Goal: Task Accomplishment & Management: Manage account settings

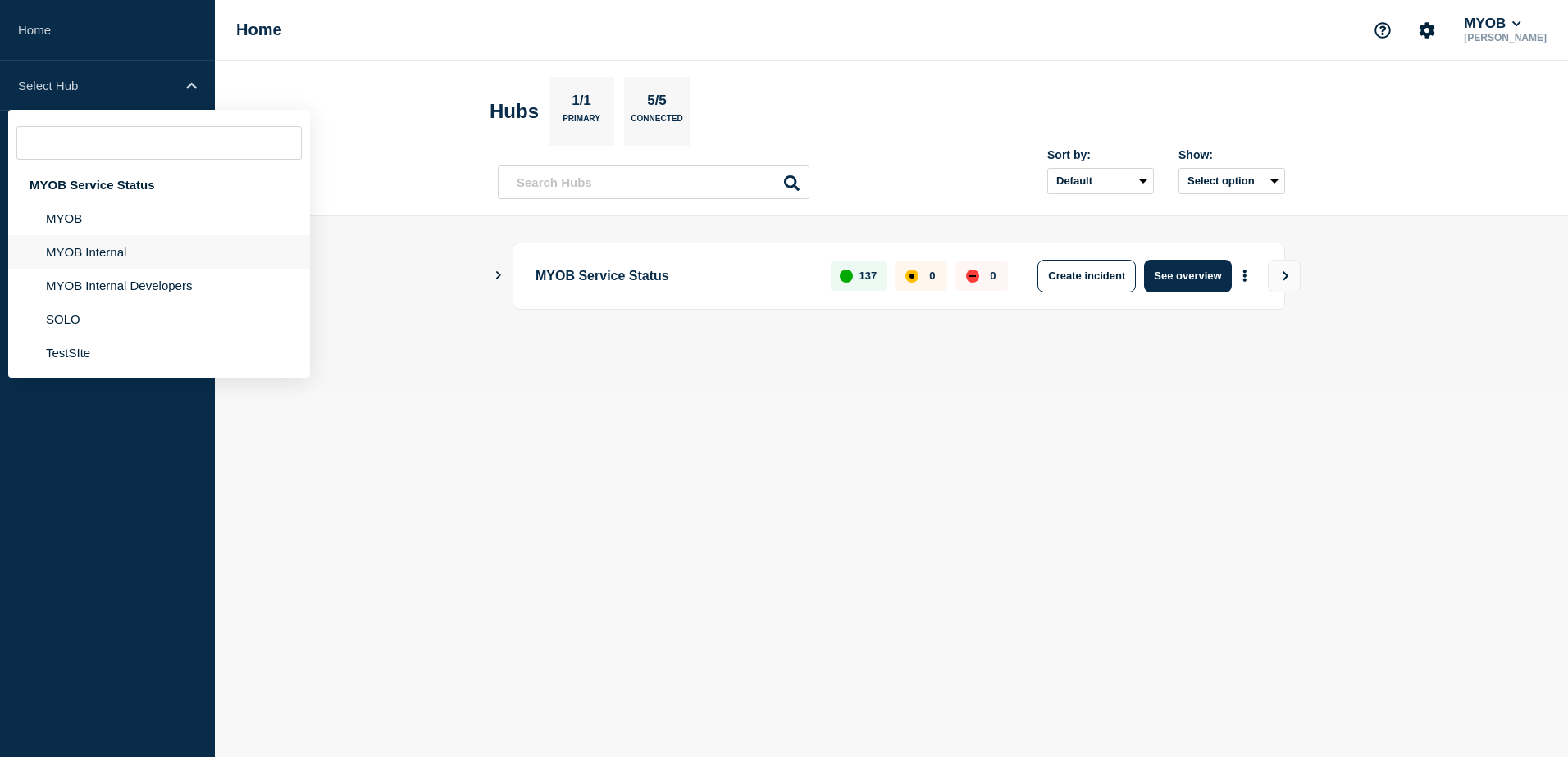
click at [123, 254] on li "MYOB Internal" at bounding box center [158, 252] width 302 height 34
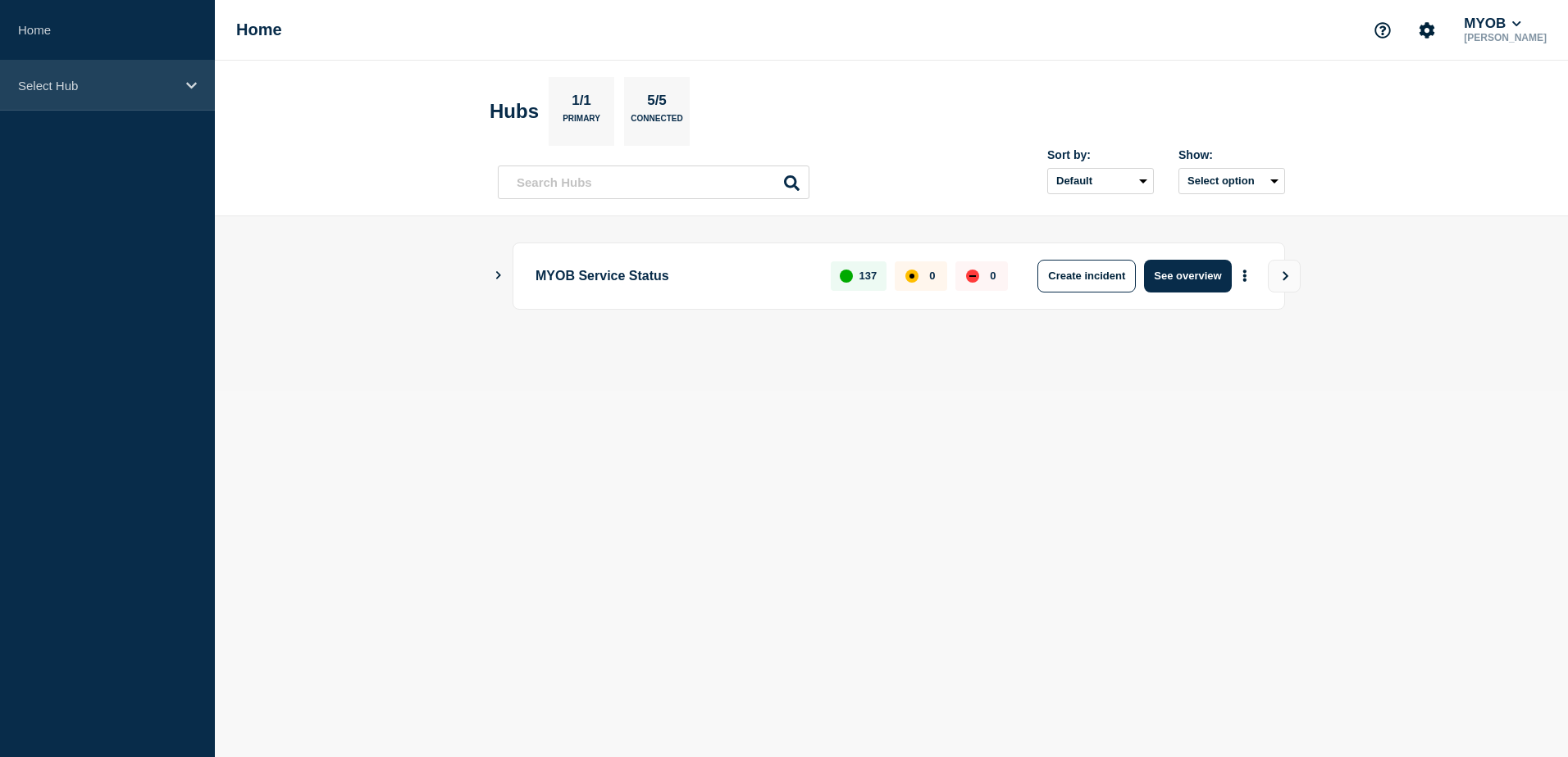
click at [195, 89] on icon at bounding box center [191, 85] width 11 height 12
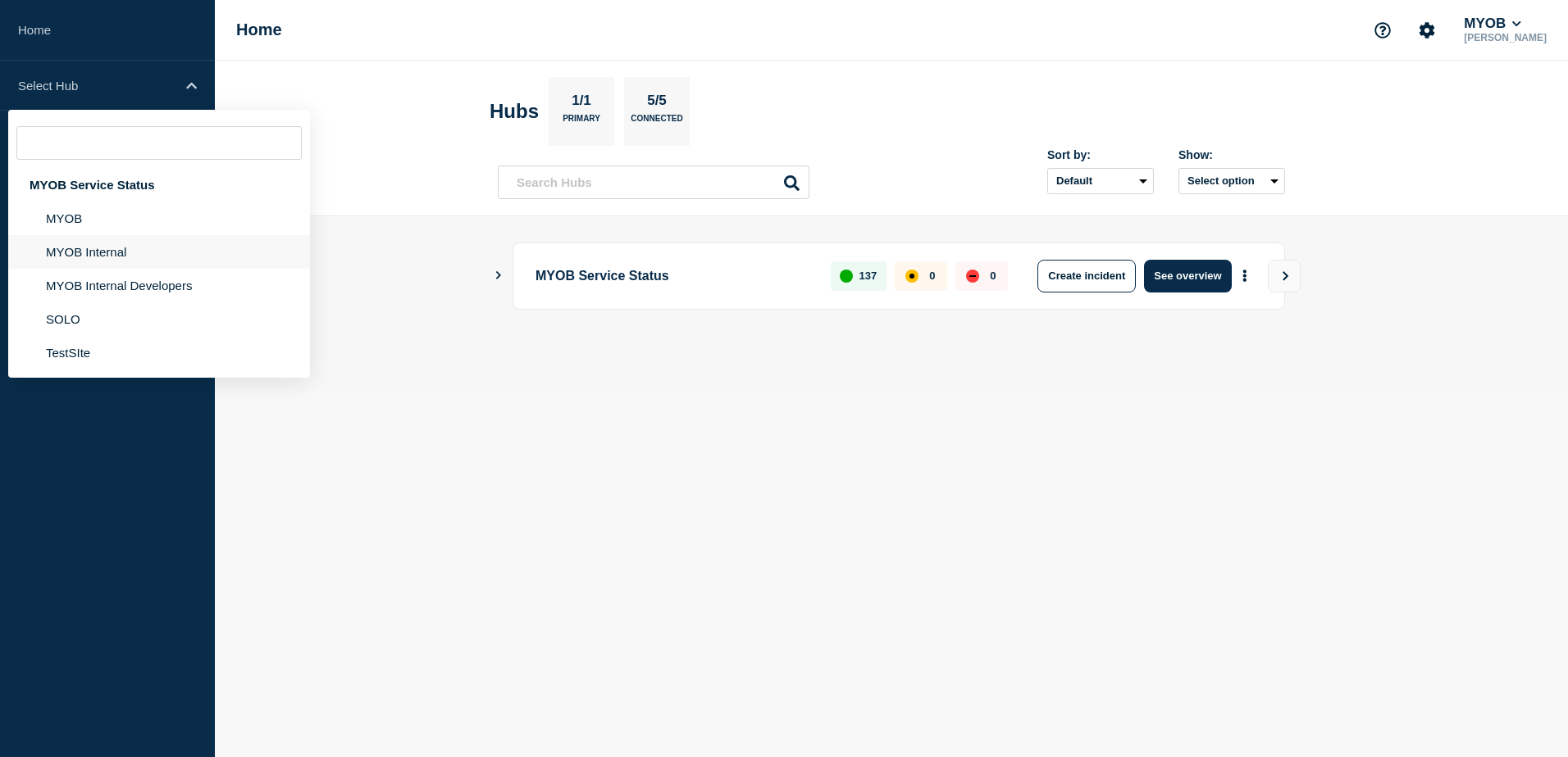
click at [138, 250] on li "MYOB Internal" at bounding box center [158, 252] width 302 height 34
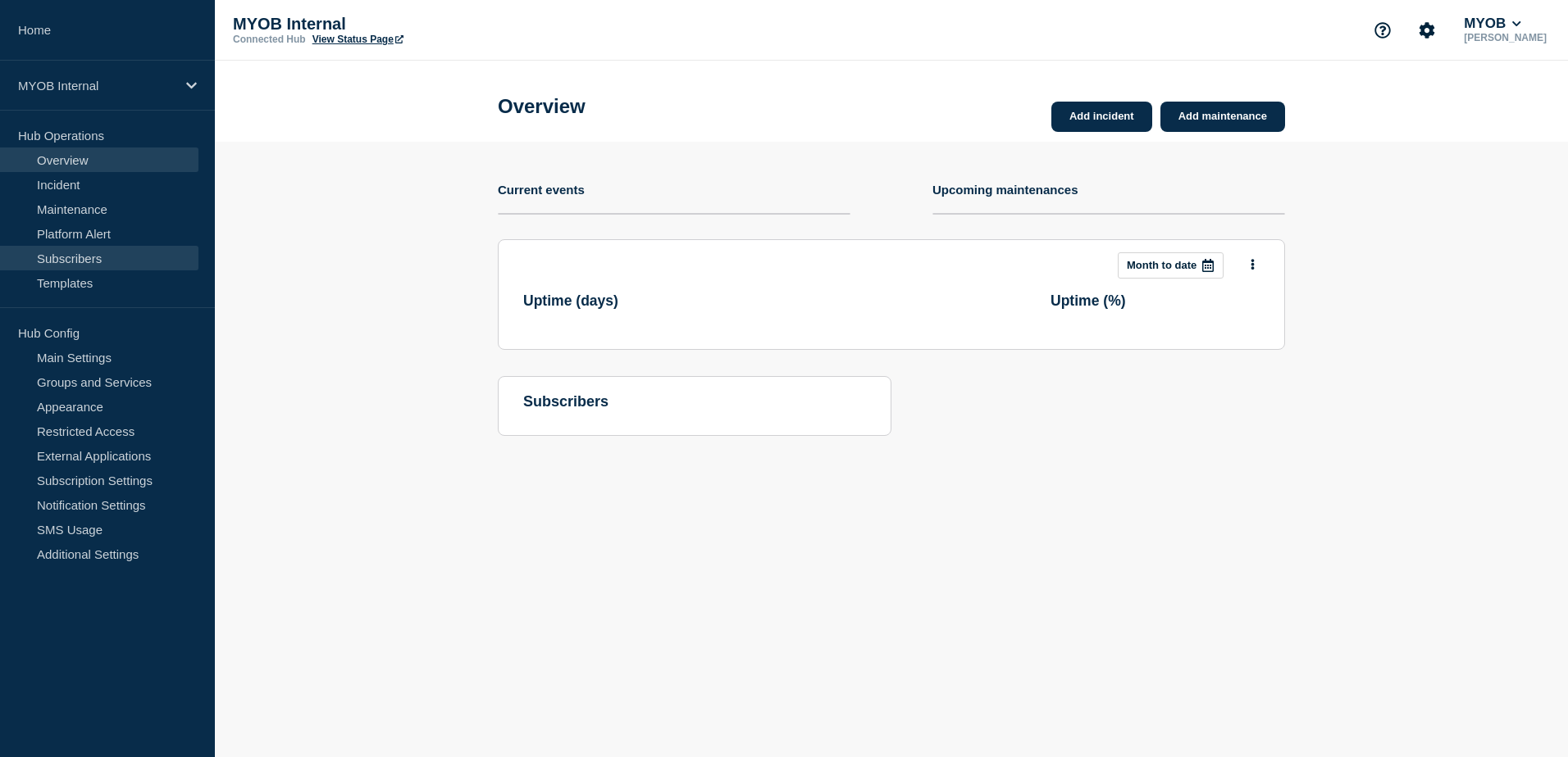
click at [120, 256] on link "Subscribers" at bounding box center [99, 257] width 198 height 25
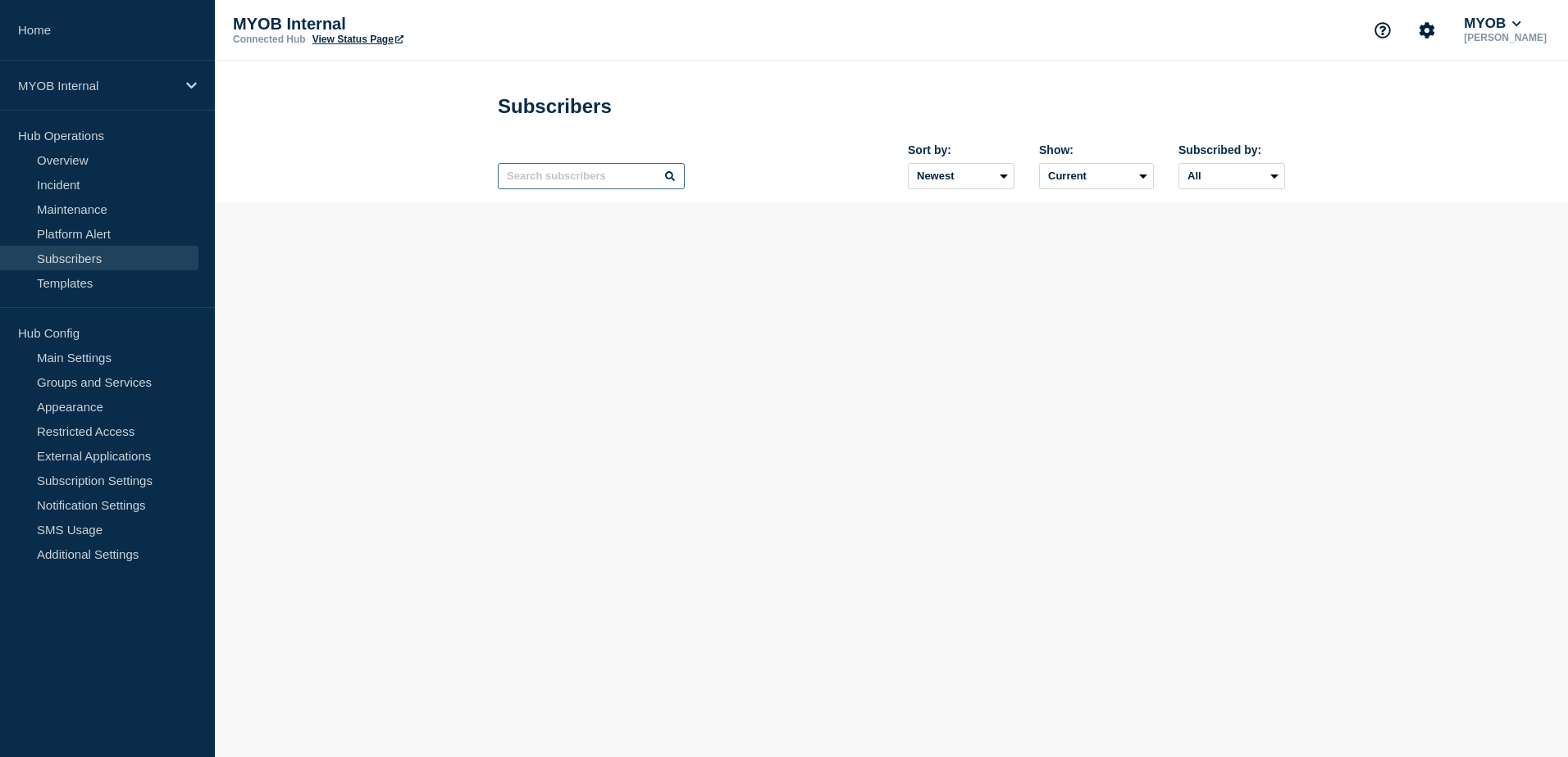
click at [595, 179] on input "text" at bounding box center [591, 176] width 187 height 27
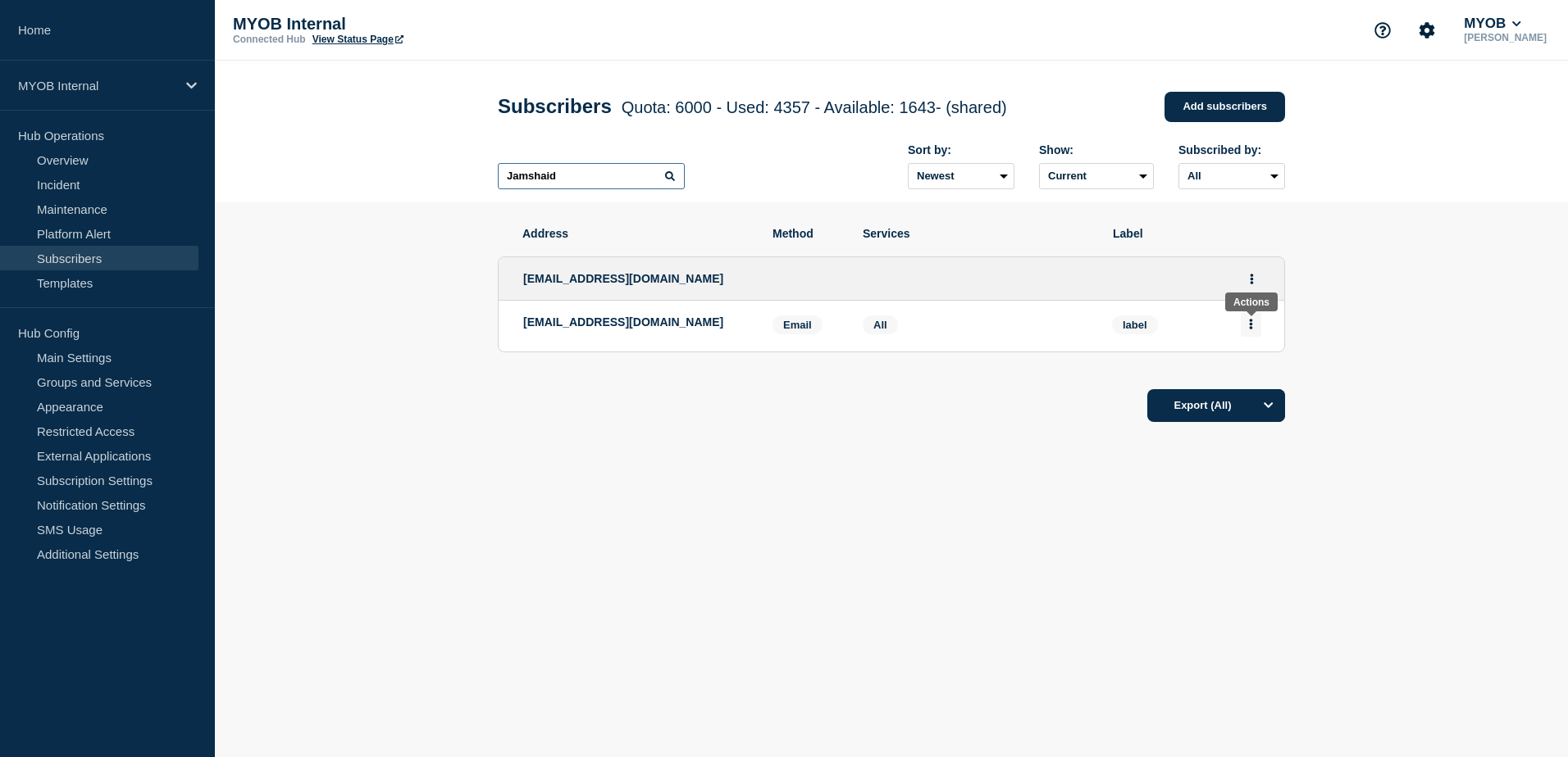
type input "Jamshaid"
click at [1250, 330] on icon "Actions" at bounding box center [1250, 324] width 3 height 11
click at [1252, 375] on button "Delete" at bounding box center [1250, 371] width 31 height 12
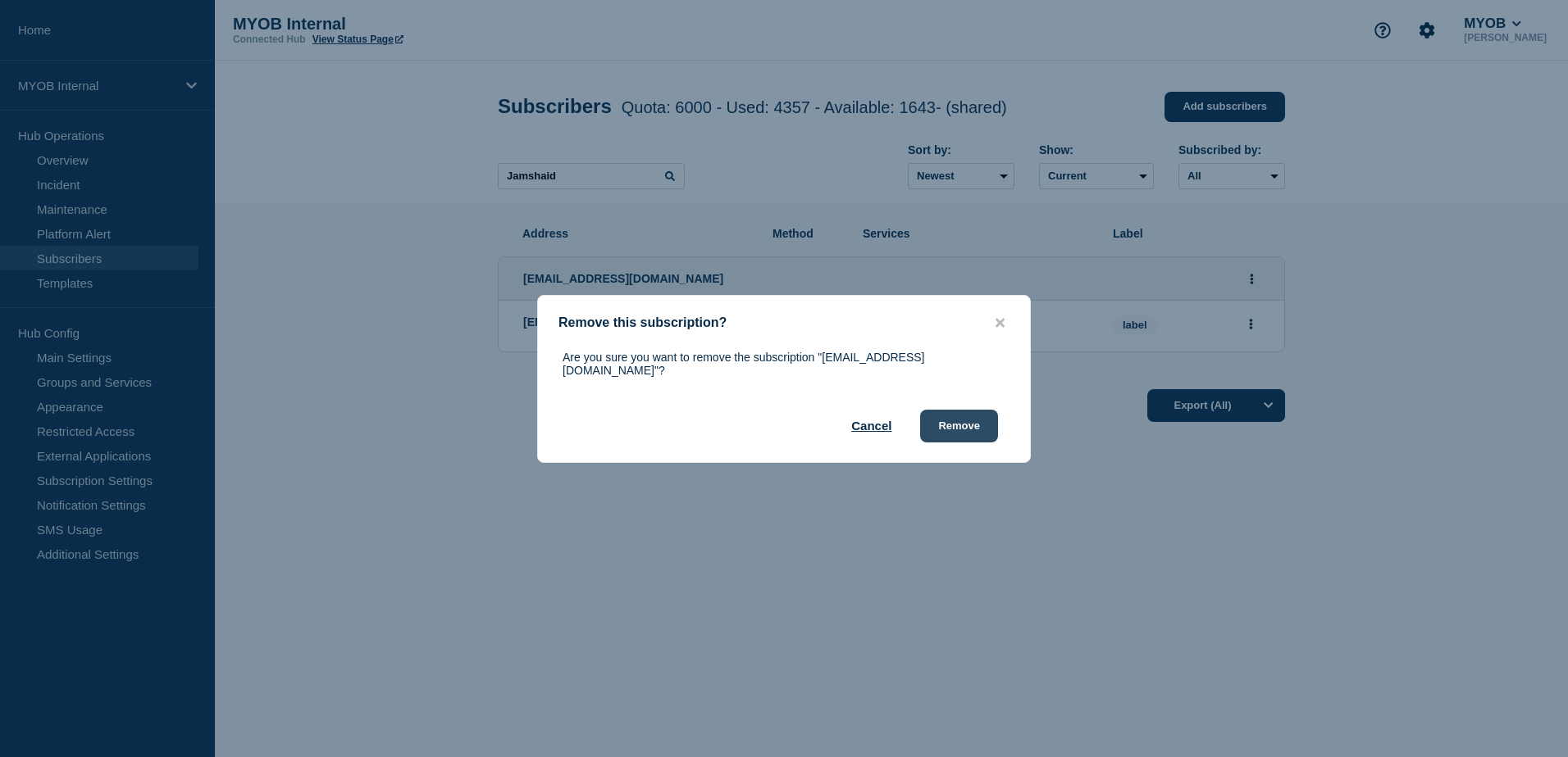
click at [981, 424] on button "Remove" at bounding box center [958, 426] width 78 height 33
